Goal: Information Seeking & Learning: Learn about a topic

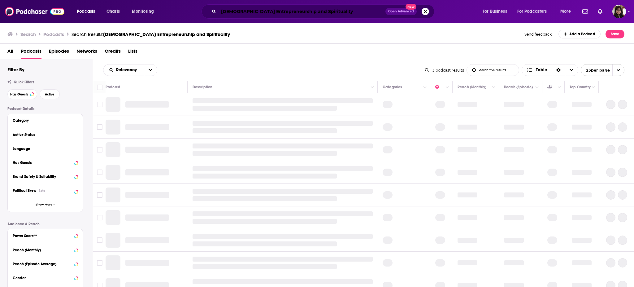
click at [300, 15] on input "Female Entrepreneurship and Spirituality" at bounding box center [302, 12] width 167 height 10
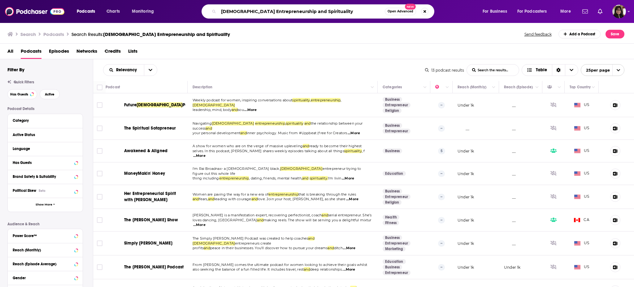
drag, startPoint x: 339, startPoint y: 10, endPoint x: 210, endPoint y: 2, distance: 129.1
click at [210, 2] on div "Podcasts Charts Monitoring Female Entrepreneurship and Spirituality Open Advanc…" at bounding box center [317, 11] width 634 height 23
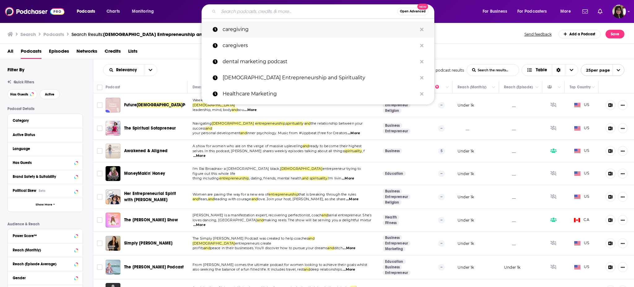
click at [257, 28] on p "caregiving" at bounding box center [320, 29] width 195 height 16
type input "caregiving"
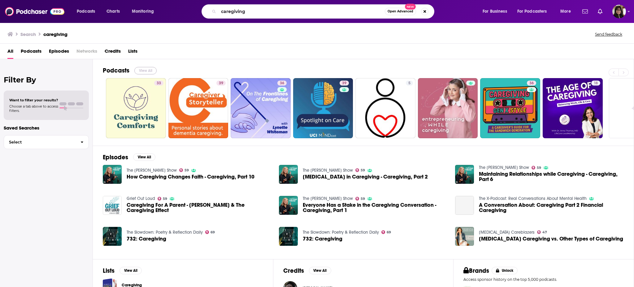
click at [146, 73] on button "View All" at bounding box center [145, 70] width 22 height 7
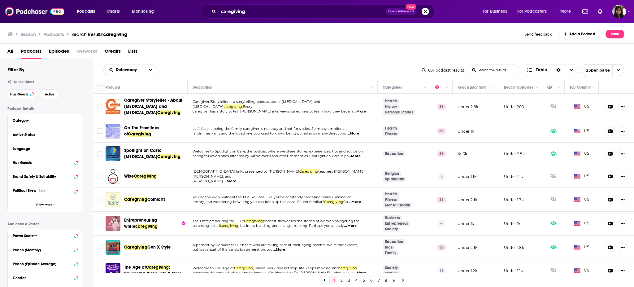
click at [345, 282] on div "1 2 3 4 5 6 7 8 9" at bounding box center [364, 280] width 89 height 8
click at [343, 281] on link "2" at bounding box center [342, 279] width 6 height 7
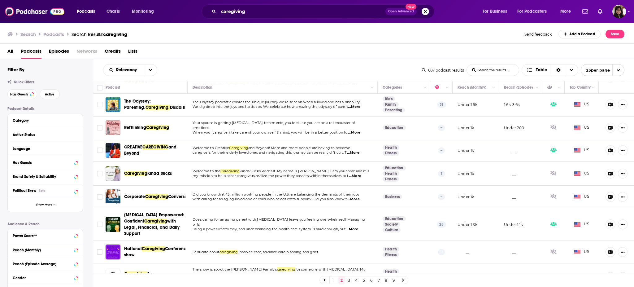
scroll to position [76, 0]
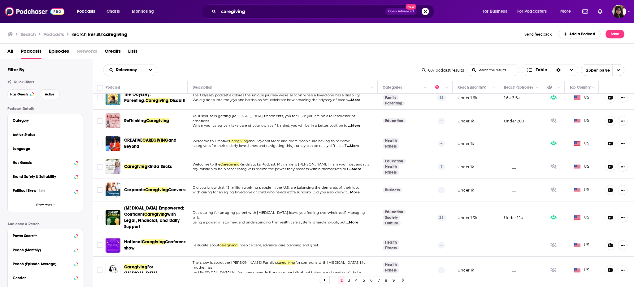
drag, startPoint x: 151, startPoint y: 119, endPoint x: 204, endPoint y: 53, distance: 85.0
click at [204, 53] on div "All Podcasts Episodes Networks Credits Lists" at bounding box center [318, 52] width 622 height 13
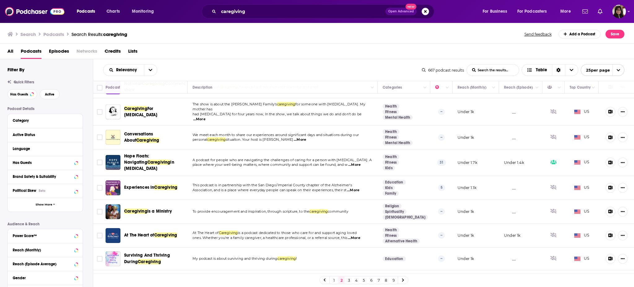
scroll to position [273, 0]
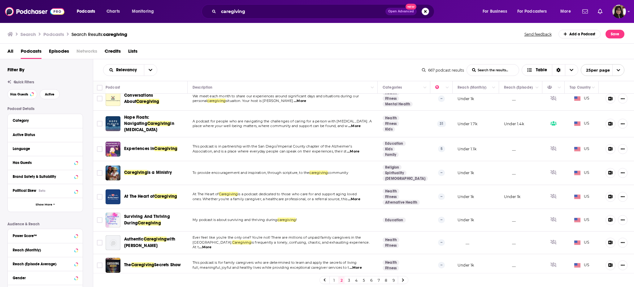
drag, startPoint x: 152, startPoint y: 169, endPoint x: 244, endPoint y: 34, distance: 163.4
click at [244, 34] on div "Search Podcasts Search Results: caregiving Send feedback Add a Podcast Save" at bounding box center [315, 34] width 617 height 9
click at [142, 258] on div "The Caregiving Secrets Show" at bounding box center [156, 265] width 64 height 15
click at [349, 279] on link "3" at bounding box center [349, 279] width 6 height 7
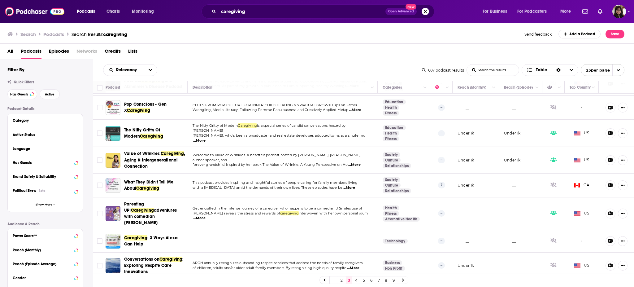
scroll to position [431, 0]
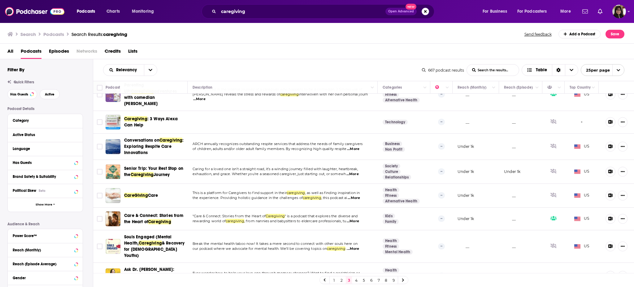
drag, startPoint x: 152, startPoint y: 261, endPoint x: 243, endPoint y: 71, distance: 211.1
click at [243, 71] on div "Relevancy List Search Input Search the results... Table" at bounding box center [262, 70] width 319 height 12
click at [53, 91] on button "Active" at bounding box center [50, 94] width 20 height 10
click at [18, 94] on span "Has Guests" at bounding box center [19, 94] width 18 height 3
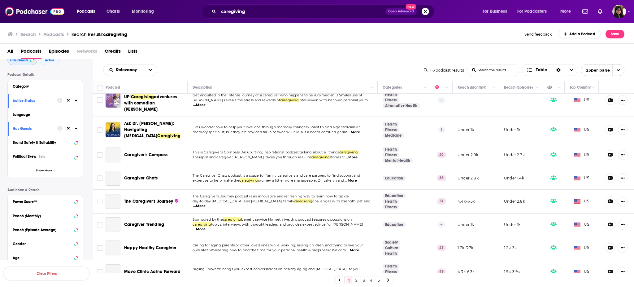
scroll to position [415, 0]
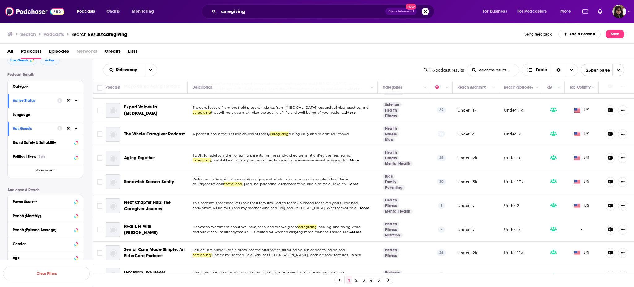
click at [356, 281] on link "2" at bounding box center [356, 279] width 6 height 7
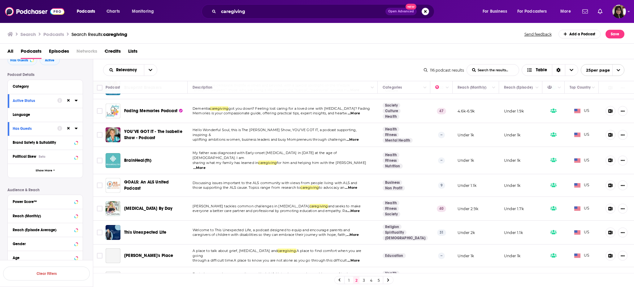
scroll to position [41, 0]
drag, startPoint x: 173, startPoint y: 134, endPoint x: 143, endPoint y: 129, distance: 30.4
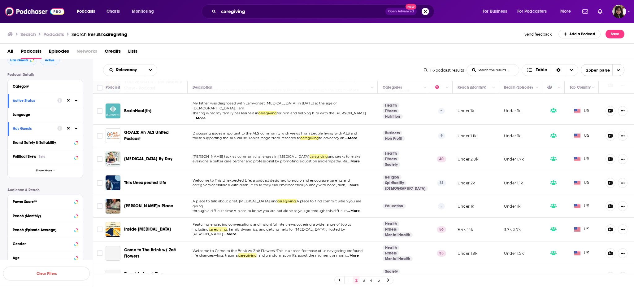
drag, startPoint x: 150, startPoint y: 135, endPoint x: 220, endPoint y: 40, distance: 118.3
click at [220, 40] on div "Search Podcasts Search Results: caregiving Send feedback Add a Podcast Save" at bounding box center [317, 32] width 635 height 21
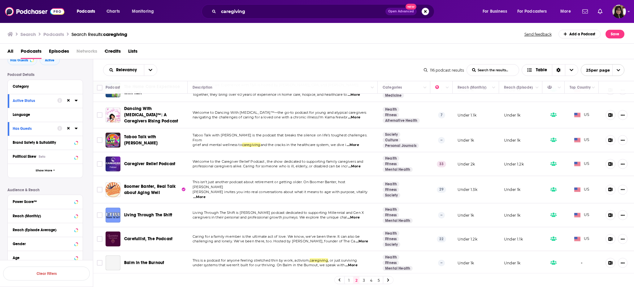
scroll to position [414, 0]
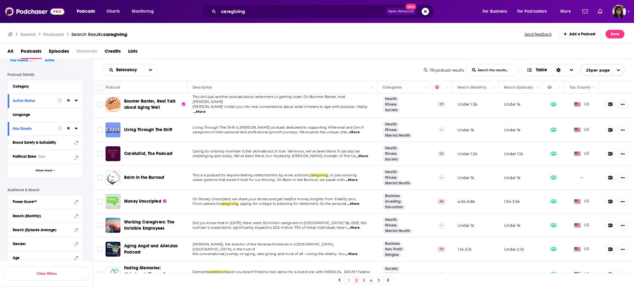
click at [201, 72] on div "Relevancy List Search Input Search the results... Table" at bounding box center [263, 70] width 321 height 12
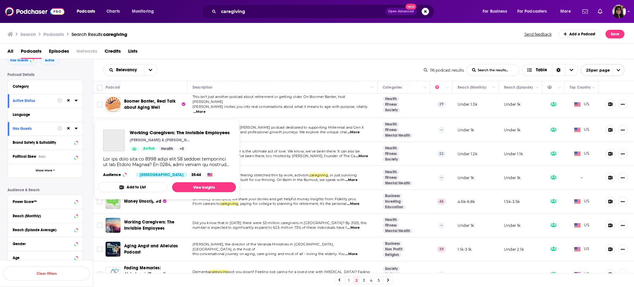
click at [151, 219] on span "Working Caregivers: The Invisible Employees" at bounding box center [149, 224] width 50 height 11
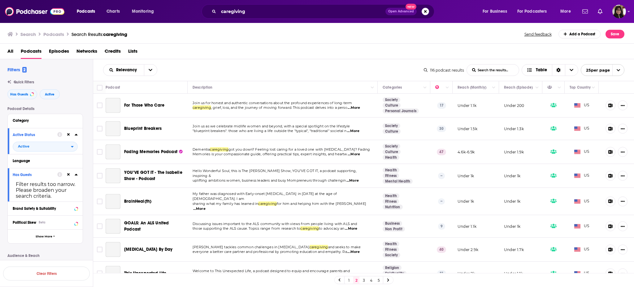
scroll to position [414, 0]
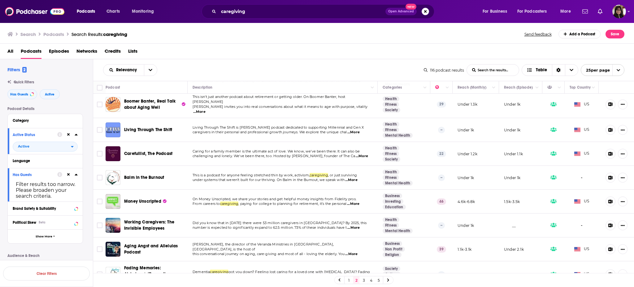
click at [362, 280] on link "3" at bounding box center [364, 279] width 6 height 7
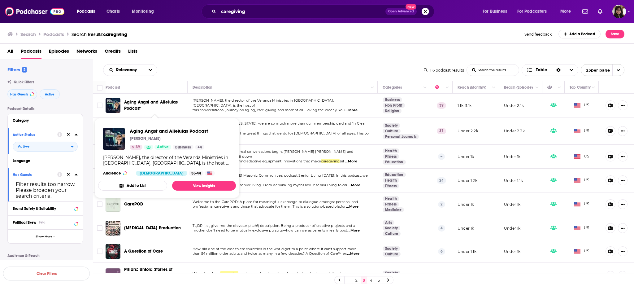
click at [141, 101] on span "Aging Angst and Alleluias Podcast" at bounding box center [151, 104] width 54 height 11
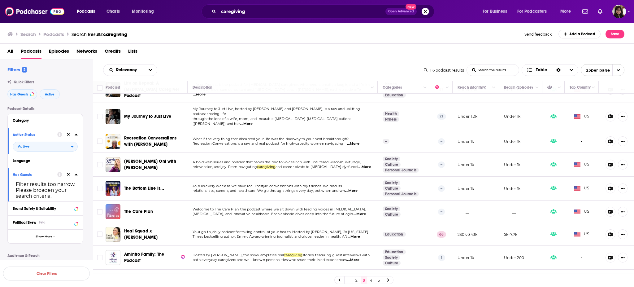
scroll to position [408, 0]
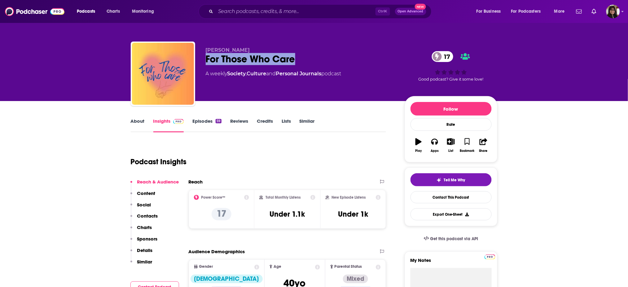
drag, startPoint x: 203, startPoint y: 57, endPoint x: 318, endPoint y: 59, distance: 115.6
click at [318, 59] on div "RuthAnn Batchelder For Those Who Care 17 A weekly Society , Culture and Persona…" at bounding box center [314, 75] width 367 height 67
copy h2 "For Those Who Care"
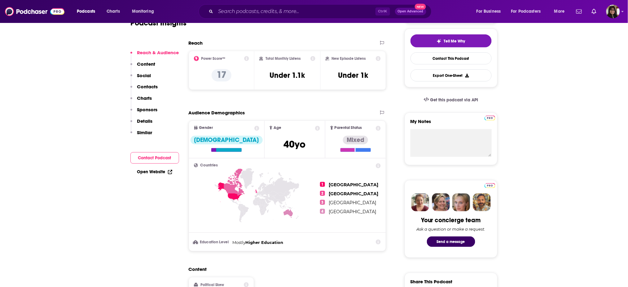
scroll to position [139, 0]
drag, startPoint x: 271, startPoint y: 74, endPoint x: 313, endPoint y: 77, distance: 42.2
click at [313, 77] on div "Total Monthly Listens Under 1.1k" at bounding box center [287, 70] width 56 height 28
copy h3 "Under 1.1k"
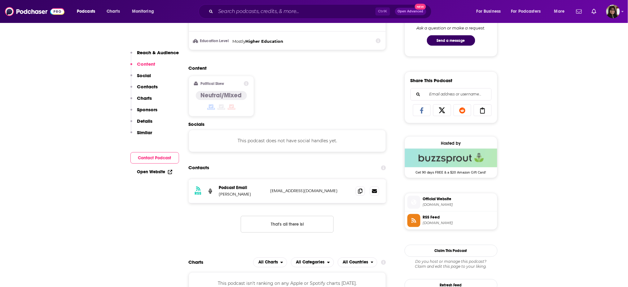
scroll to position [345, 0]
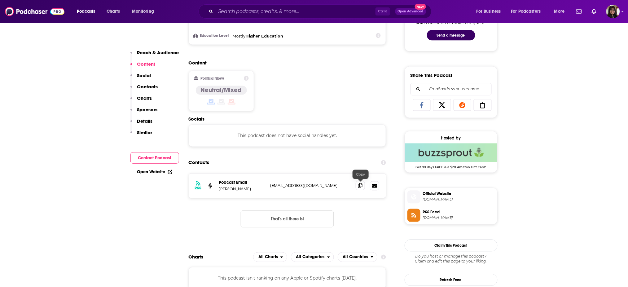
click at [360, 183] on icon at bounding box center [360, 185] width 4 height 5
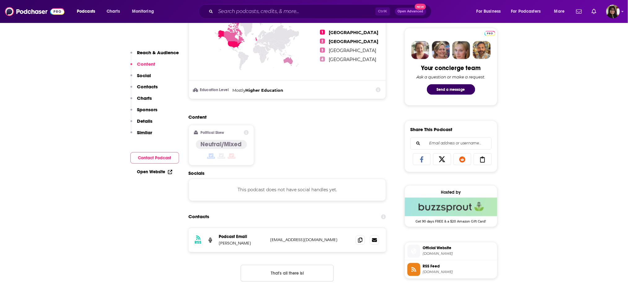
drag, startPoint x: 218, startPoint y: 245, endPoint x: 260, endPoint y: 246, distance: 42.1
click at [260, 246] on div "RSS Podcast Email RuthAnn Batchelder ruthabatchelder@gmail.com ruthabatchelder@…" at bounding box center [288, 240] width 198 height 24
copy p "RuthAnn Batchelder"
click at [362, 241] on icon at bounding box center [360, 239] width 4 height 5
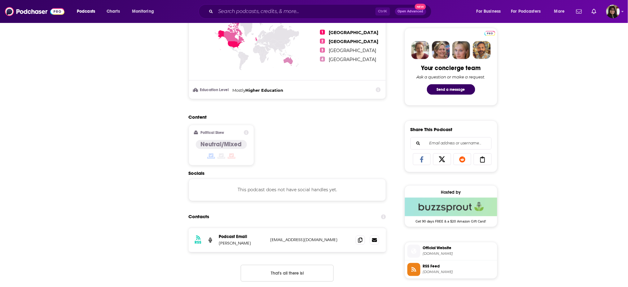
scroll to position [0, 0]
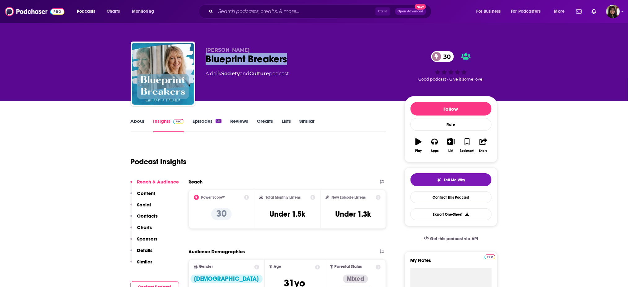
drag, startPoint x: 274, startPoint y: 63, endPoint x: 296, endPoint y: 64, distance: 22.3
click at [296, 64] on div "[PERSON_NAME] Blueprint Breakers 30 A daily Society and Culture podcast 30 Good…" at bounding box center [314, 75] width 367 height 67
drag, startPoint x: 210, startPoint y: 51, endPoint x: 248, endPoint y: 55, distance: 37.9
click at [248, 55] on div "Amy A. Palmer Blueprint Breakers 30 A daily Society and Culture podcast 30 Good…" at bounding box center [314, 75] width 367 height 67
drag, startPoint x: 268, startPoint y: 221, endPoint x: 309, endPoint y: 218, distance: 40.4
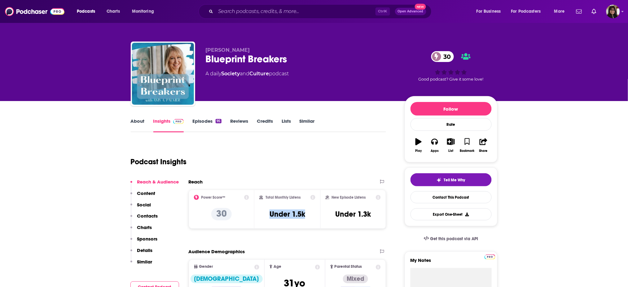
click at [309, 218] on div "Total Monthly Listens Under 1.5k" at bounding box center [287, 209] width 56 height 28
copy h3 "Under 1.5k"
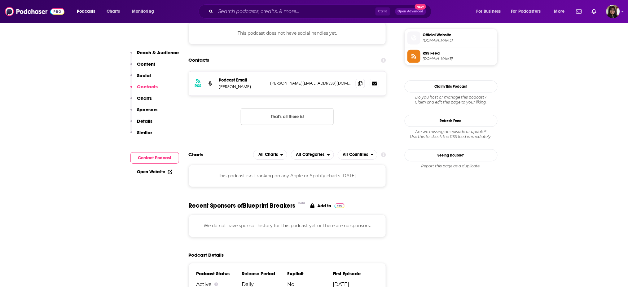
scroll to position [449, 0]
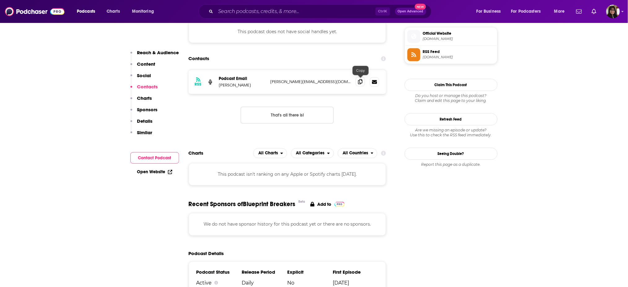
click at [359, 80] on icon at bounding box center [360, 81] width 4 height 5
drag, startPoint x: 220, startPoint y: 86, endPoint x: 256, endPoint y: 87, distance: 35.9
click at [256, 87] on p "Amy A. Palmer" at bounding box center [242, 84] width 46 height 5
copy p "Amy A. Palmer"
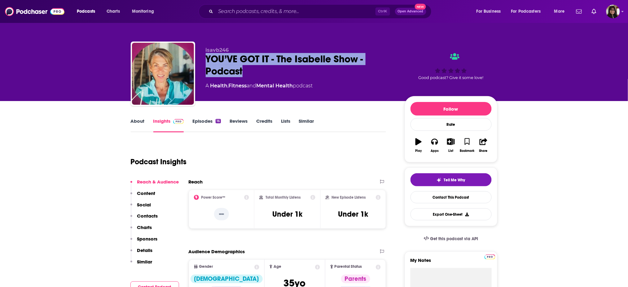
drag, startPoint x: 204, startPoint y: 58, endPoint x: 244, endPoint y: 70, distance: 42.2
click at [244, 70] on div "isavb246 YOU’VE GOT IT - The Isabelle Show - Podcast A Health , Fitness and Men…" at bounding box center [314, 75] width 367 height 67
copy h2 "YOU’VE GOT IT - The Isabelle Show - Podcast"
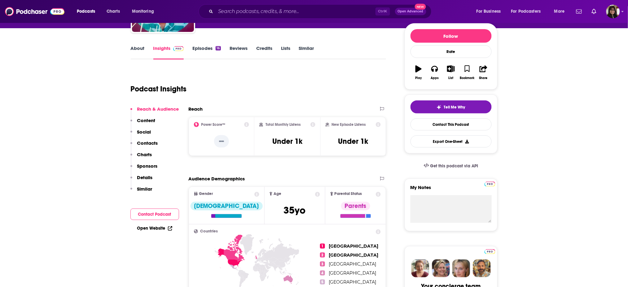
scroll to position [73, 0]
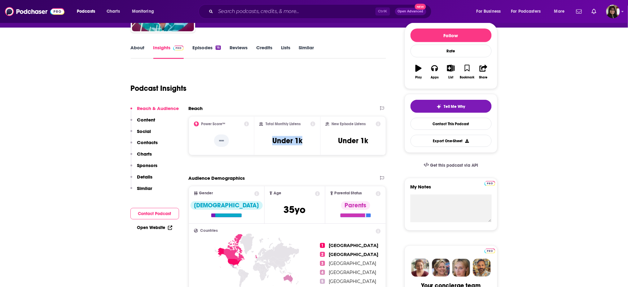
drag, startPoint x: 269, startPoint y: 141, endPoint x: 310, endPoint y: 138, distance: 41.0
click at [310, 138] on div "Total Monthly Listens Under 1k" at bounding box center [287, 135] width 56 height 28
copy h3 "Under 1k"
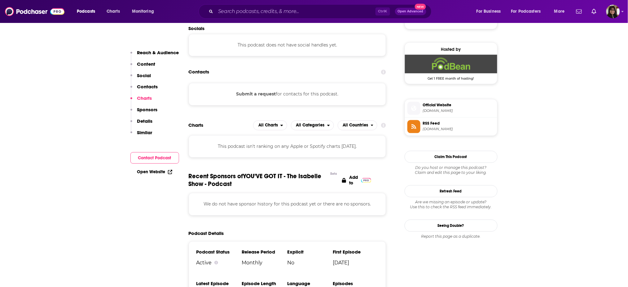
scroll to position [469, 0]
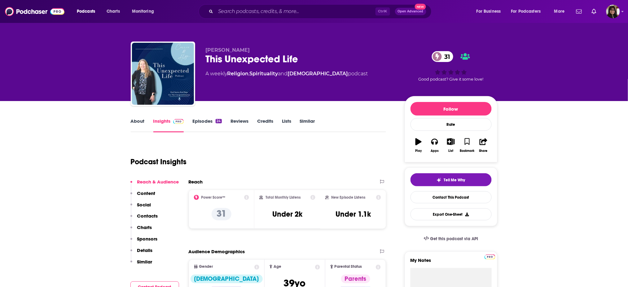
drag, startPoint x: 205, startPoint y: 57, endPoint x: 317, endPoint y: 52, distance: 111.3
click at [317, 52] on div "[PERSON_NAME] This Unexpected Life 31 A weekly Religion , Spirituality and [DEM…" at bounding box center [300, 72] width 189 height 50
click at [316, 53] on p "[PERSON_NAME]" at bounding box center [300, 50] width 189 height 6
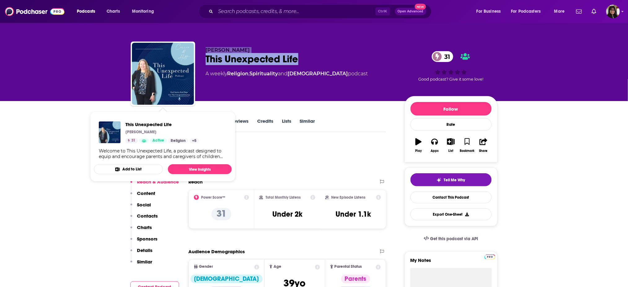
drag, startPoint x: 309, startPoint y: 59, endPoint x: 194, endPoint y: 61, distance: 115.9
click at [194, 61] on div "Carrie M Holt This Unexpected Life 31 A weekly Religion , Spirituality and Chri…" at bounding box center [314, 75] width 367 height 67
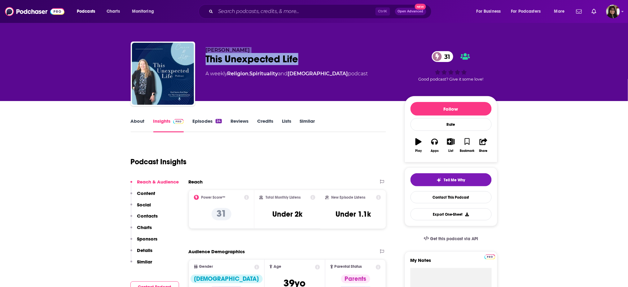
click at [206, 61] on div "This Unexpected Life 31" at bounding box center [300, 59] width 189 height 12
drag, startPoint x: 205, startPoint y: 61, endPoint x: 294, endPoint y: 59, distance: 88.3
click at [294, 59] on div "This Unexpected Life 31" at bounding box center [300, 59] width 189 height 12
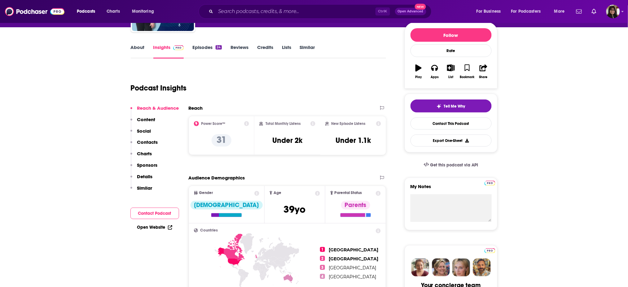
scroll to position [126, 0]
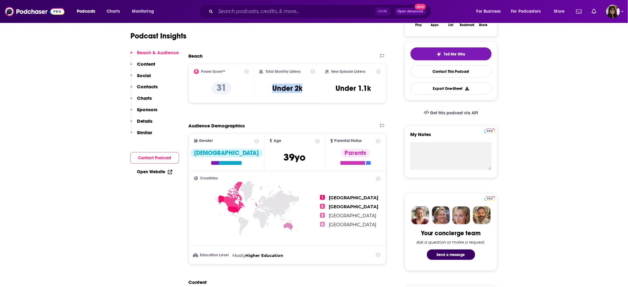
drag, startPoint x: 275, startPoint y: 94, endPoint x: 304, endPoint y: 94, distance: 28.2
click at [304, 94] on div "Total Monthly Listens Under 2k" at bounding box center [287, 83] width 56 height 28
copy h3 "Under 2k"
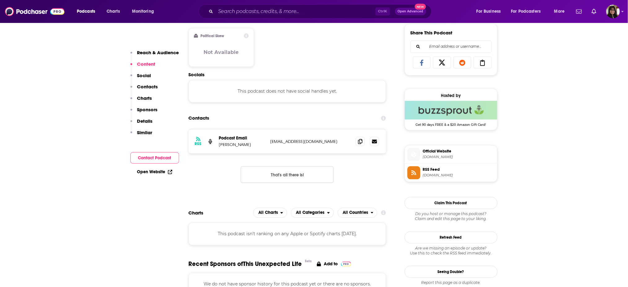
scroll to position [388, 0]
click at [363, 142] on span at bounding box center [360, 140] width 9 height 9
drag, startPoint x: 220, startPoint y: 148, endPoint x: 245, endPoint y: 149, distance: 25.4
click at [245, 149] on div "RSS Podcast Email Carrie M Holt thisunexpectedlifepodcast@gmail.com thisunexpec…" at bounding box center [288, 141] width 198 height 24
copy p "Carrie M Holt"
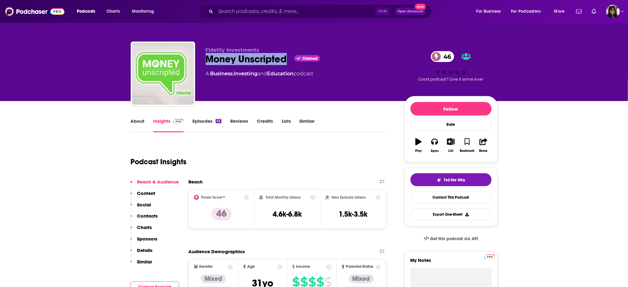
drag, startPoint x: 208, startPoint y: 58, endPoint x: 289, endPoint y: 66, distance: 80.6
click at [289, 66] on div "Fidelity Investments Money Unscripted Claimed 46 A Business , Investing and Edu…" at bounding box center [300, 72] width 189 height 50
copy h2 "Money Unscripted"
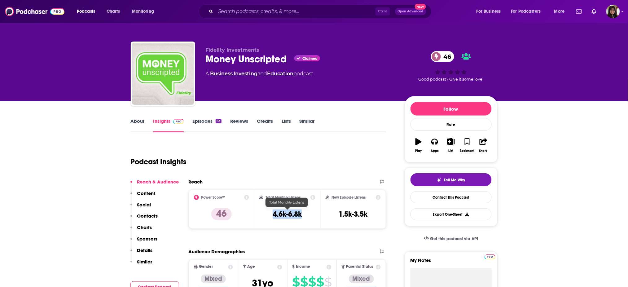
drag, startPoint x: 274, startPoint y: 212, endPoint x: 313, endPoint y: 213, distance: 39.4
click at [313, 213] on div "Total Monthly Listens 4.6k-6.8k" at bounding box center [287, 209] width 56 height 28
copy h3 "4.6k-6.8k"
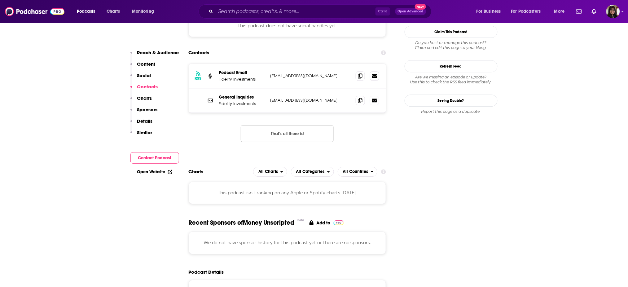
scroll to position [510, 0]
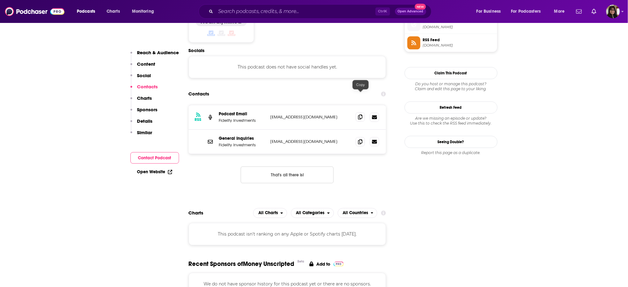
click at [359, 114] on icon at bounding box center [360, 116] width 4 height 5
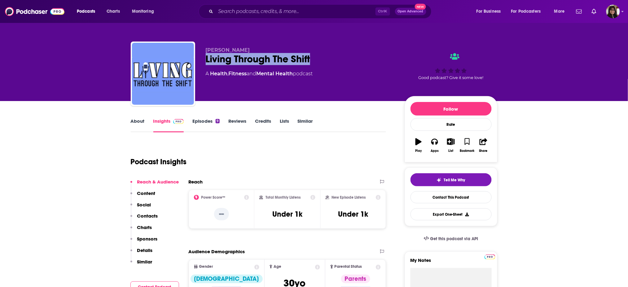
drag, startPoint x: 204, startPoint y: 60, endPoint x: 324, endPoint y: 59, distance: 120.5
click at [324, 59] on div "[PERSON_NAME] Living Through The Shift A Health , Fitness and Mental Health pod…" at bounding box center [314, 75] width 367 height 67
copy h2 "Living Through The Shift"
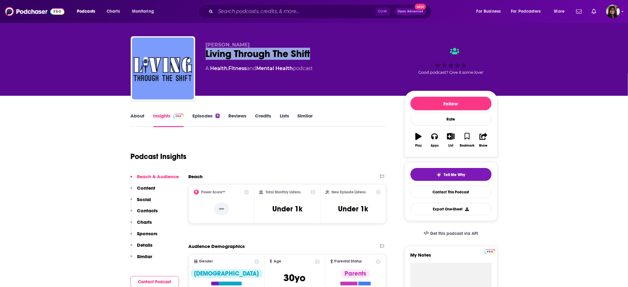
scroll to position [98, 0]
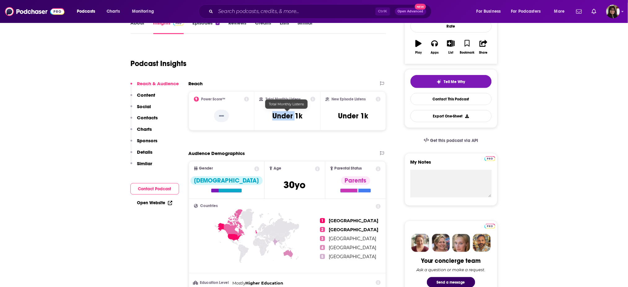
drag, startPoint x: 269, startPoint y: 113, endPoint x: 296, endPoint y: 118, distance: 27.1
click at [296, 118] on div "Total Monthly Listens Under 1k" at bounding box center [287, 111] width 56 height 28
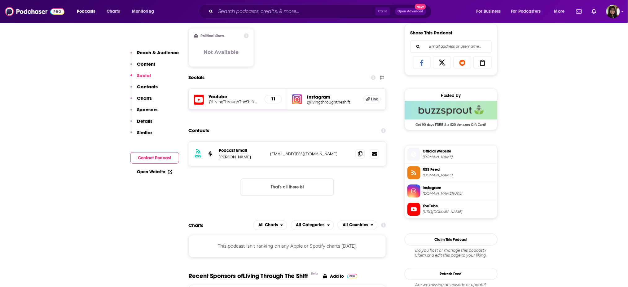
scroll to position [388, 0]
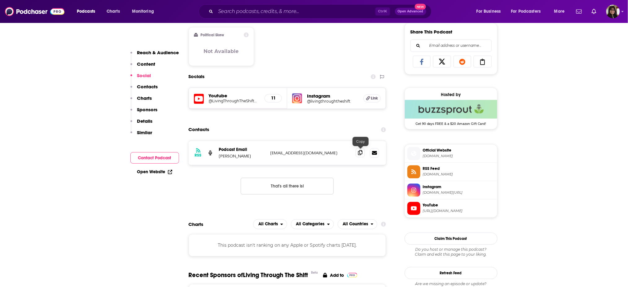
click at [359, 151] on icon at bounding box center [360, 152] width 4 height 5
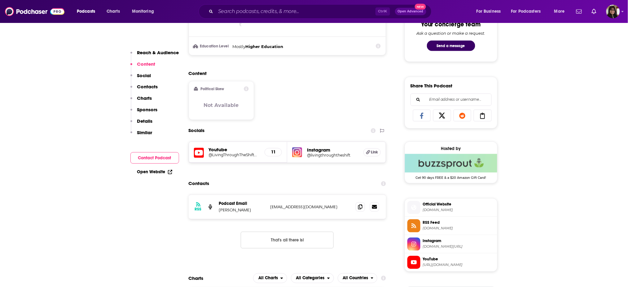
scroll to position [335, 0]
drag, startPoint x: 248, startPoint y: 211, endPoint x: 218, endPoint y: 212, distance: 29.5
click at [218, 212] on div "RSS Podcast Email [PERSON_NAME] [EMAIL_ADDRESS][DOMAIN_NAME] [EMAIL_ADDRESS][DO…" at bounding box center [288, 207] width 198 height 24
copy p "Tiffany Harris"
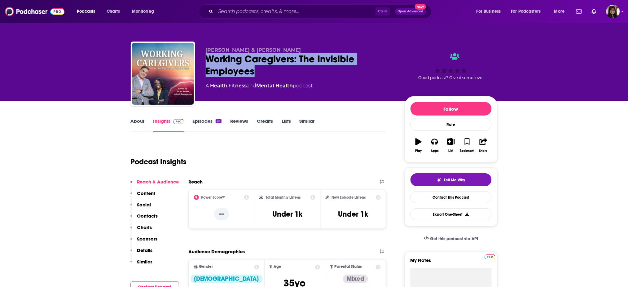
drag, startPoint x: 213, startPoint y: 58, endPoint x: 270, endPoint y: 72, distance: 58.4
click at [270, 72] on div "Selma Archer & Zack Demopoulos Working Caregivers: The Invisible Employees A He…" at bounding box center [314, 75] width 367 height 67
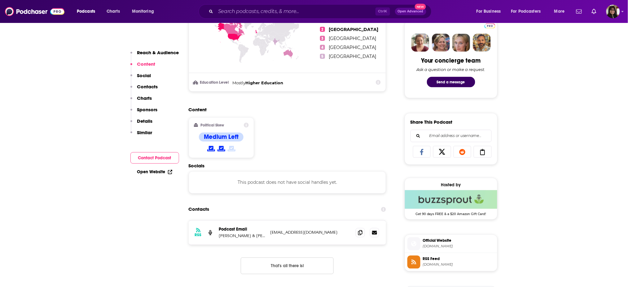
scroll to position [300, 0]
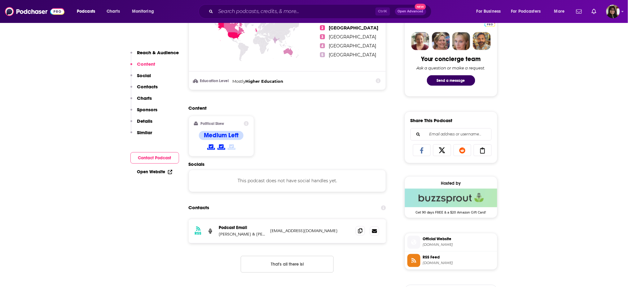
click at [361, 233] on span at bounding box center [360, 230] width 9 height 9
drag, startPoint x: 217, startPoint y: 233, endPoint x: 245, endPoint y: 240, distance: 28.8
click at [245, 240] on div "RSS Podcast Email Selma Archer & Zack Demopoulos info@ieadvocates.com info@iead…" at bounding box center [288, 231] width 198 height 24
copy p "Selma Archer"
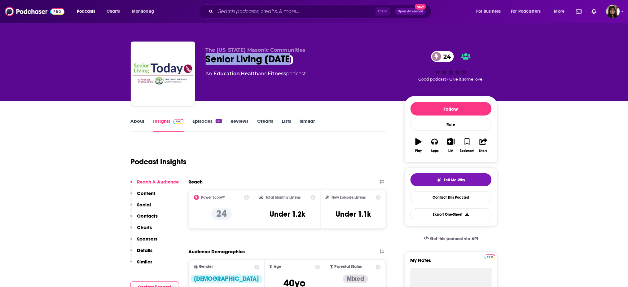
drag, startPoint x: 196, startPoint y: 61, endPoint x: 294, endPoint y: 65, distance: 97.6
click at [294, 65] on div "The [US_STATE] Masonic Communities Senior Living [DATE] 24 An Education , Healt…" at bounding box center [314, 75] width 367 height 67
copy h2 "Senior Living [DATE]"
click at [304, 219] on div "Total Monthly Listens Under 1.2k" at bounding box center [287, 209] width 56 height 28
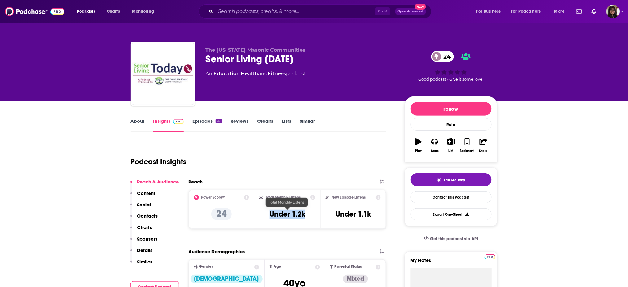
drag, startPoint x: 307, startPoint y: 219, endPoint x: 270, endPoint y: 216, distance: 37.3
click at [270, 216] on div "Total Monthly Listens Under 1.2k" at bounding box center [287, 209] width 56 height 28
copy h3 "Under 1.2k"
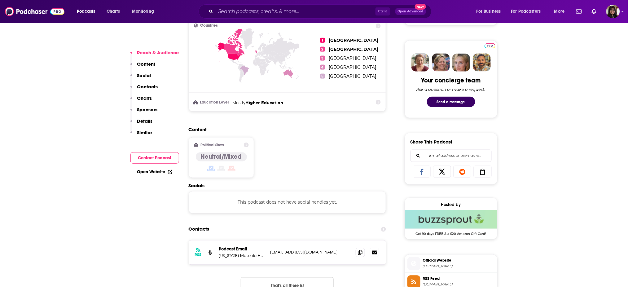
scroll to position [415, 0]
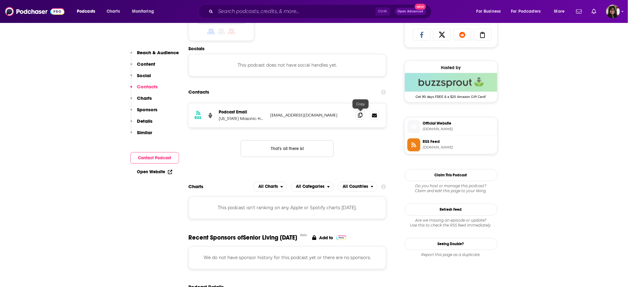
click at [359, 117] on span at bounding box center [360, 115] width 9 height 9
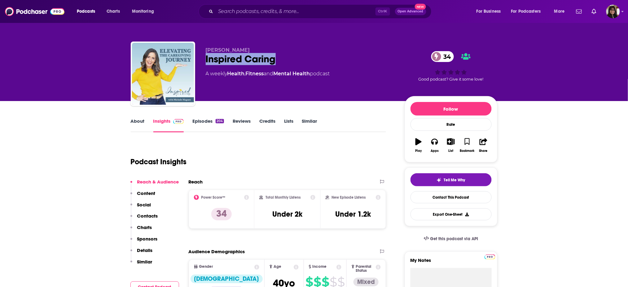
drag, startPoint x: 203, startPoint y: 61, endPoint x: 278, endPoint y: 66, distance: 75.1
click at [278, 66] on div "Michele Magner Inspired Caring 34 A weekly Health , Fitness and Mental Health p…" at bounding box center [314, 75] width 367 height 67
copy h2 "Inspired Caring"
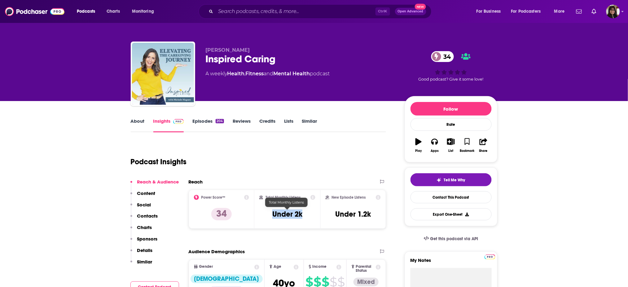
drag, startPoint x: 304, startPoint y: 211, endPoint x: 269, endPoint y: 212, distance: 34.4
click at [269, 212] on div "Total Monthly Listens Under 2k" at bounding box center [287, 209] width 56 height 28
copy h3 "Under 2k"
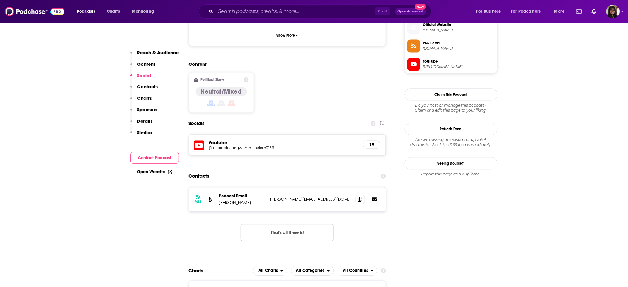
scroll to position [461, 0]
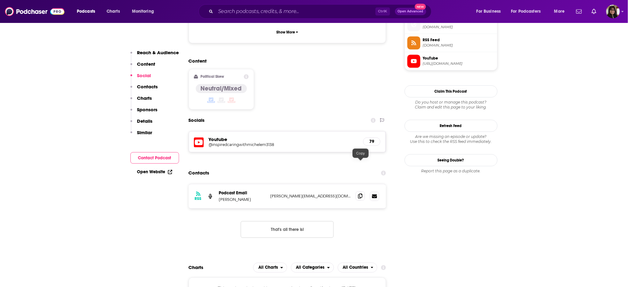
click at [361, 193] on icon at bounding box center [360, 195] width 4 height 5
drag, startPoint x: 217, startPoint y: 168, endPoint x: 258, endPoint y: 170, distance: 41.2
click at [258, 184] on div "RSS Podcast Email Michele Magner michele@michelemagner.com michele@michelemagne…" at bounding box center [288, 196] width 198 height 24
copy p "Michele Magner"
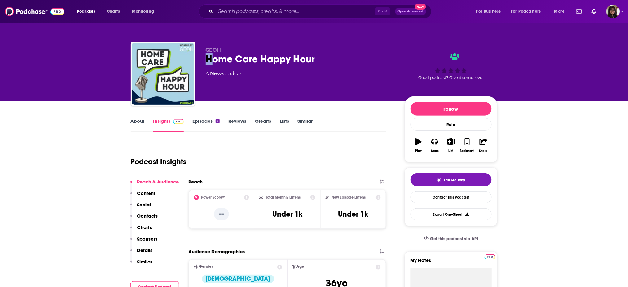
drag, startPoint x: 213, startPoint y: 55, endPoint x: 334, endPoint y: 52, distance: 121.1
click at [334, 52] on div "GEOH Home Care Happy Hour A News podcast" at bounding box center [300, 72] width 189 height 50
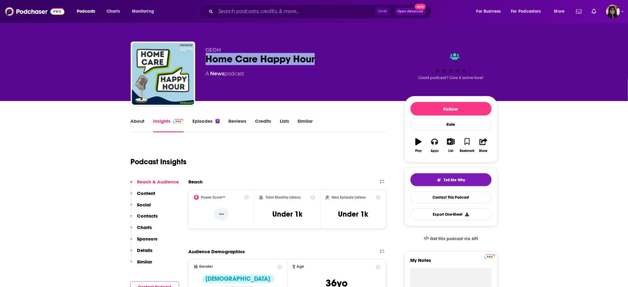
drag, startPoint x: 334, startPoint y: 56, endPoint x: 208, endPoint y: 62, distance: 126.5
click at [208, 62] on div "Home Care Happy Hour" at bounding box center [300, 59] width 189 height 12
copy h2 "Home Care Happy Hour"
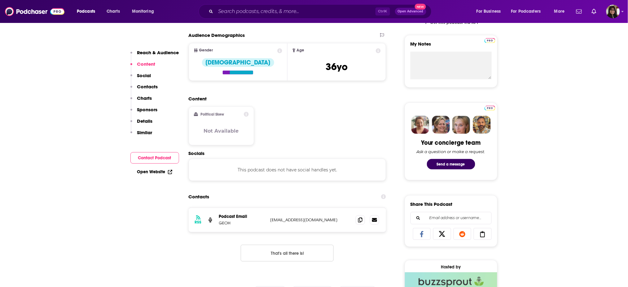
scroll to position [255, 0]
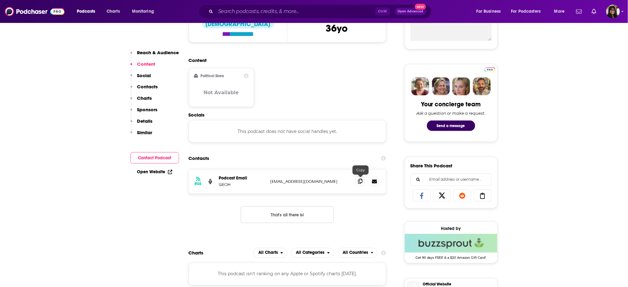
click at [360, 180] on icon at bounding box center [360, 181] width 4 height 5
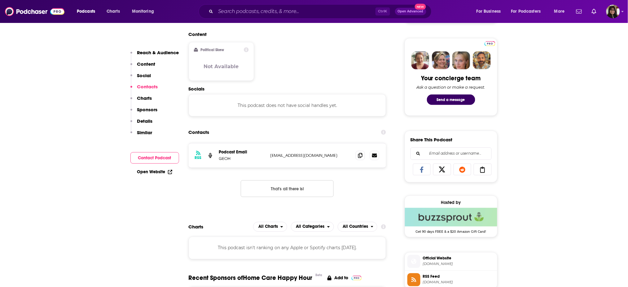
scroll to position [324, 0]
